Goal: Find specific page/section: Find specific page/section

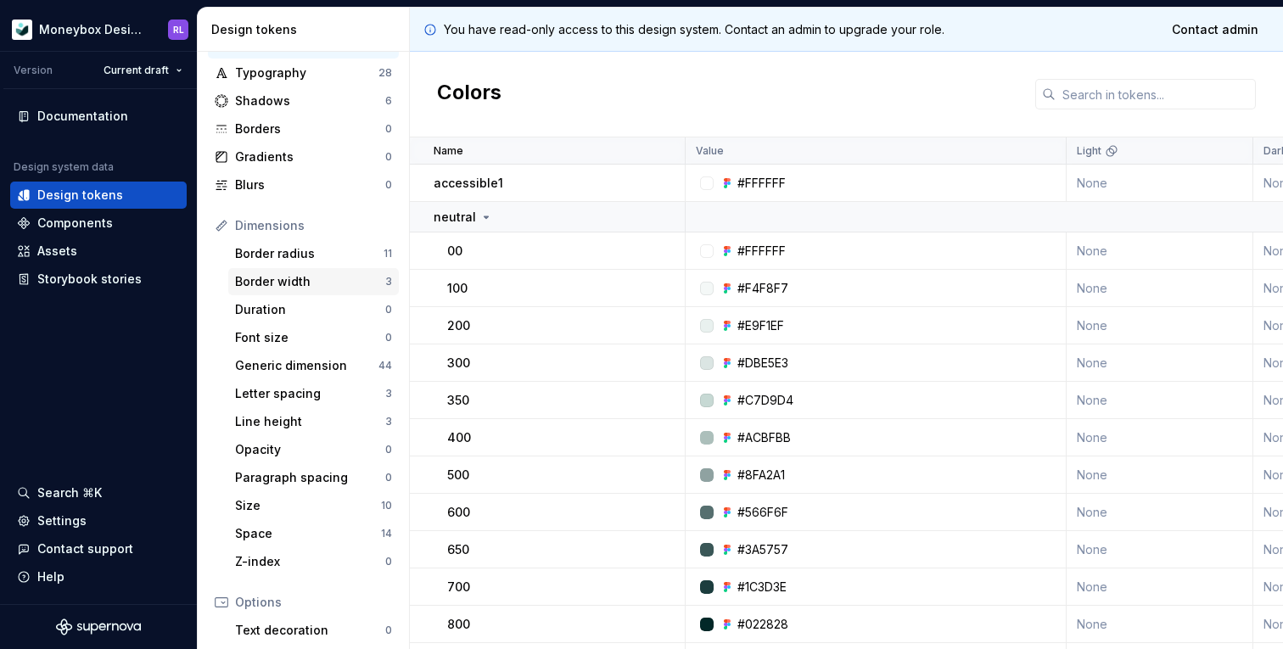
scroll to position [88, 0]
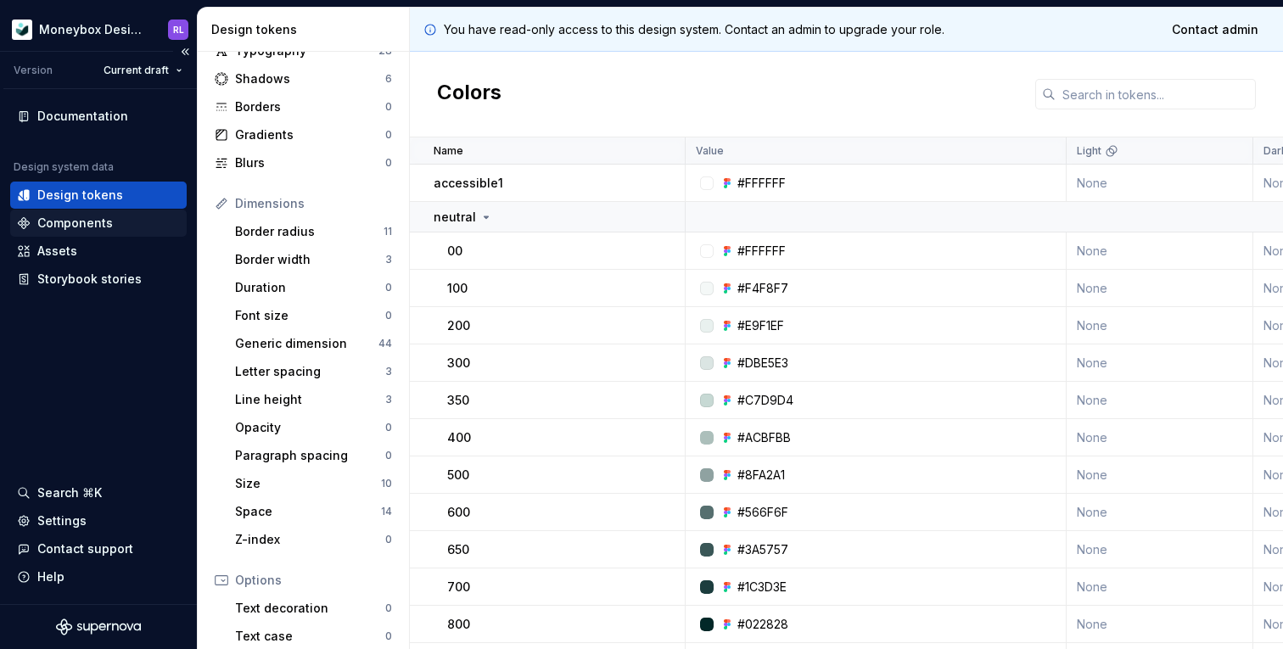
click at [92, 226] on div "Components" at bounding box center [74, 223] width 75 height 17
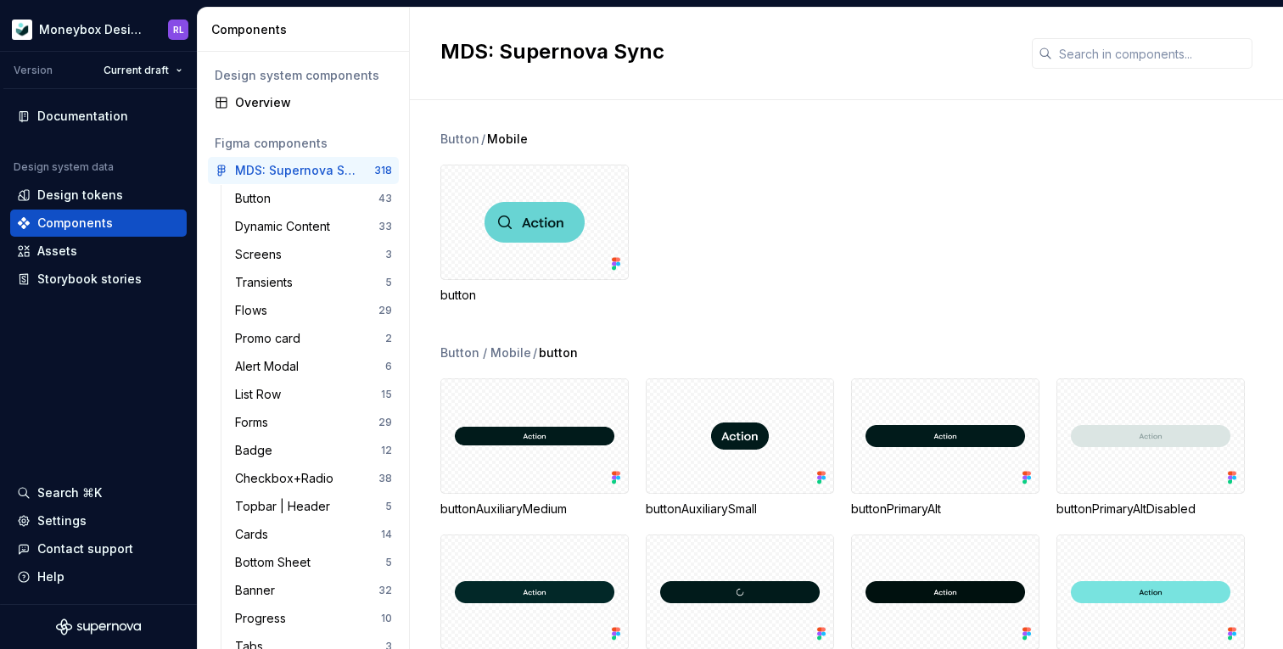
click at [855, 174] on div "button" at bounding box center [861, 234] width 842 height 139
